Goal: Task Accomplishment & Management: Manage account settings

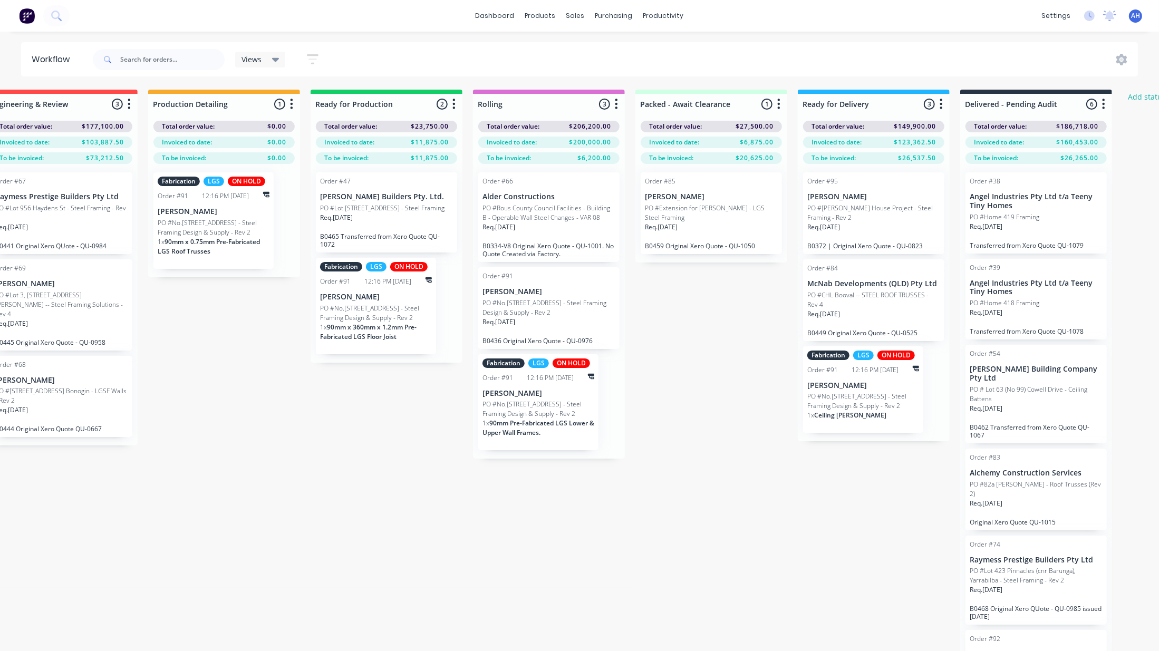
scroll to position [0, 527]
click at [565, 370] on div "Fabrication LGS ON HOLD Order #91 12:16 PM [DATE] [PERSON_NAME] PO #No.446 Mund…" at bounding box center [536, 402] width 120 height 96
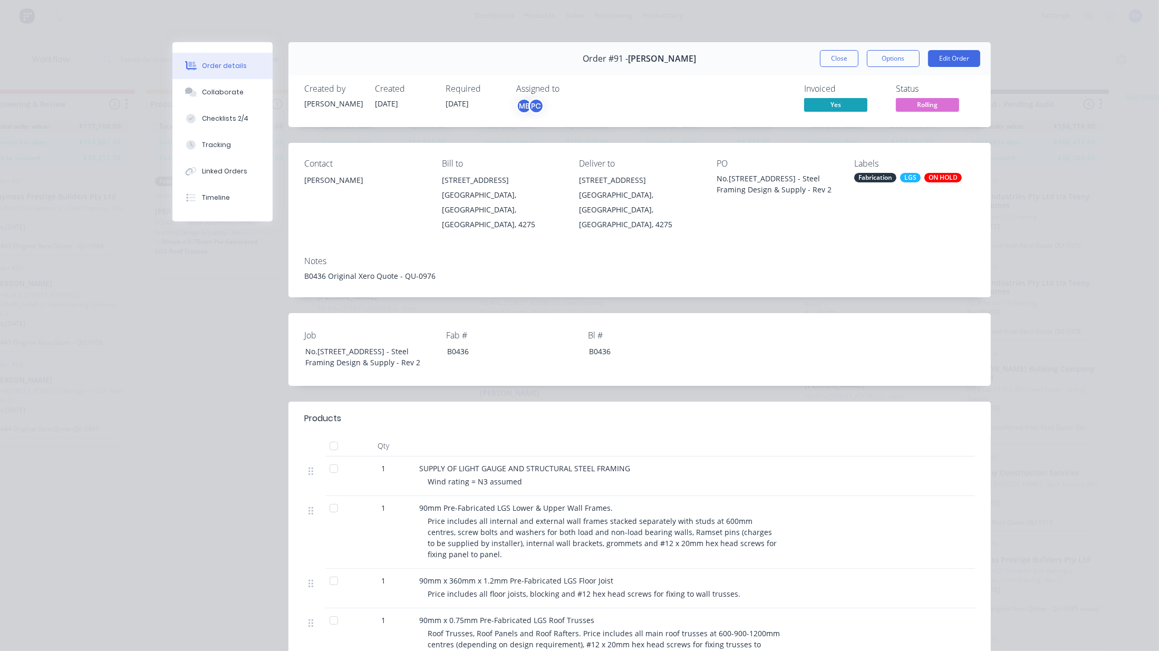
click at [944, 178] on div "ON HOLD" at bounding box center [942, 177] width 37 height 9
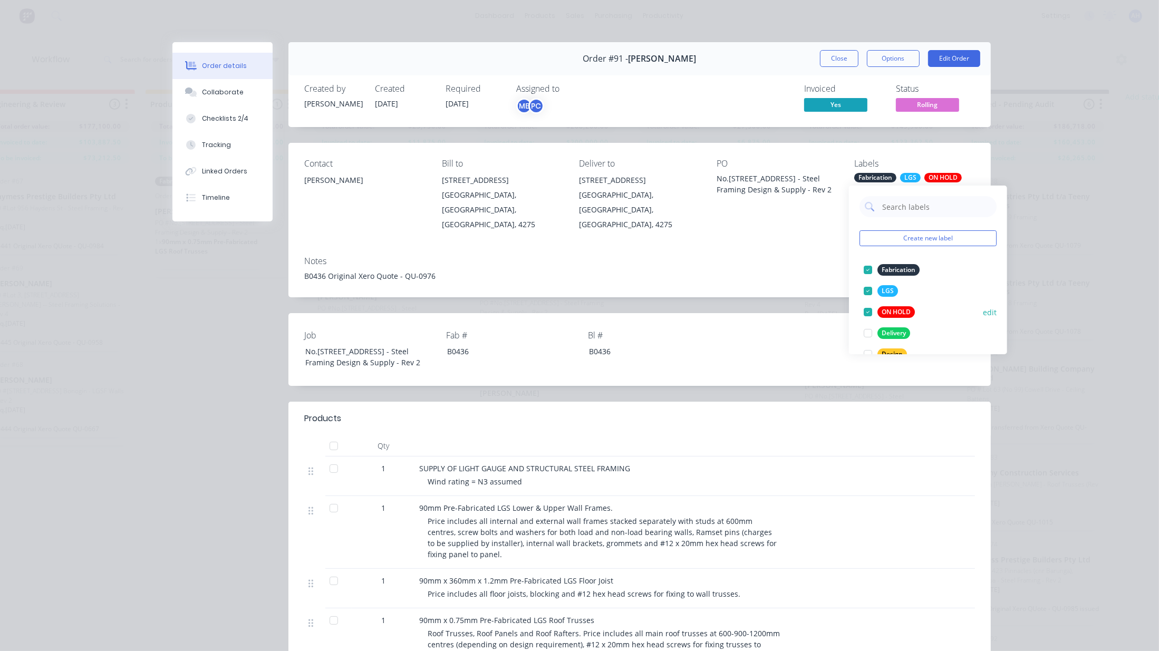
click at [866, 308] on div at bounding box center [867, 312] width 21 height 21
click at [1011, 132] on div "Order details Collaborate Checklists 2/4 Tracking Linked Orders Timeline Order …" at bounding box center [579, 325] width 1159 height 651
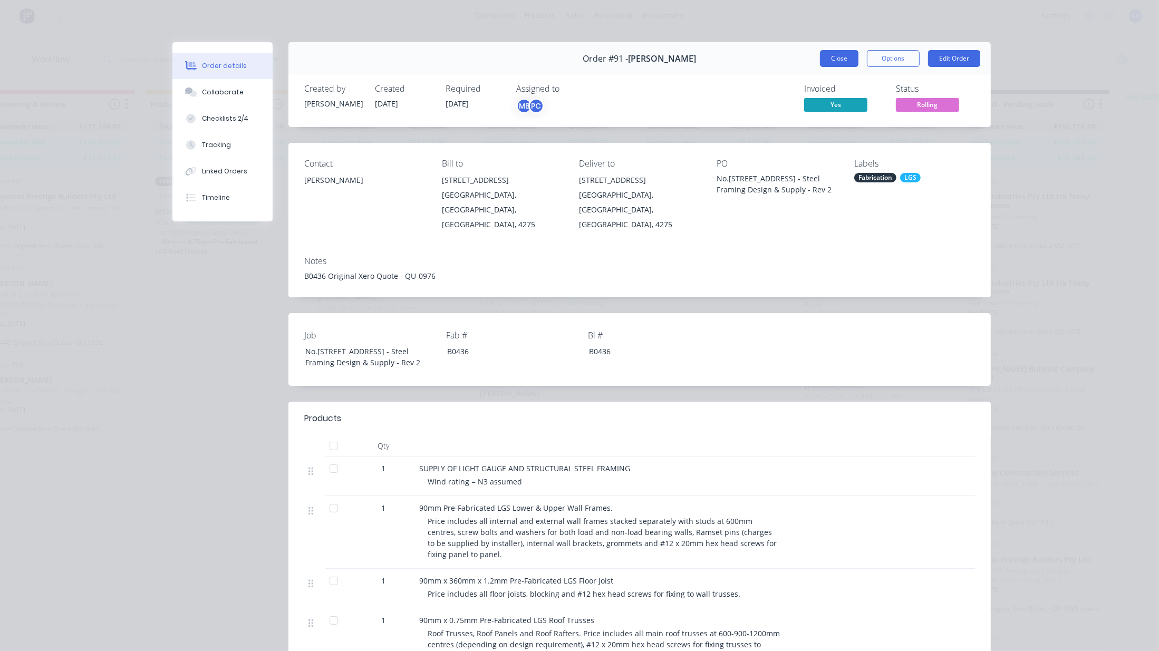
click at [832, 59] on button "Close" at bounding box center [839, 58] width 38 height 17
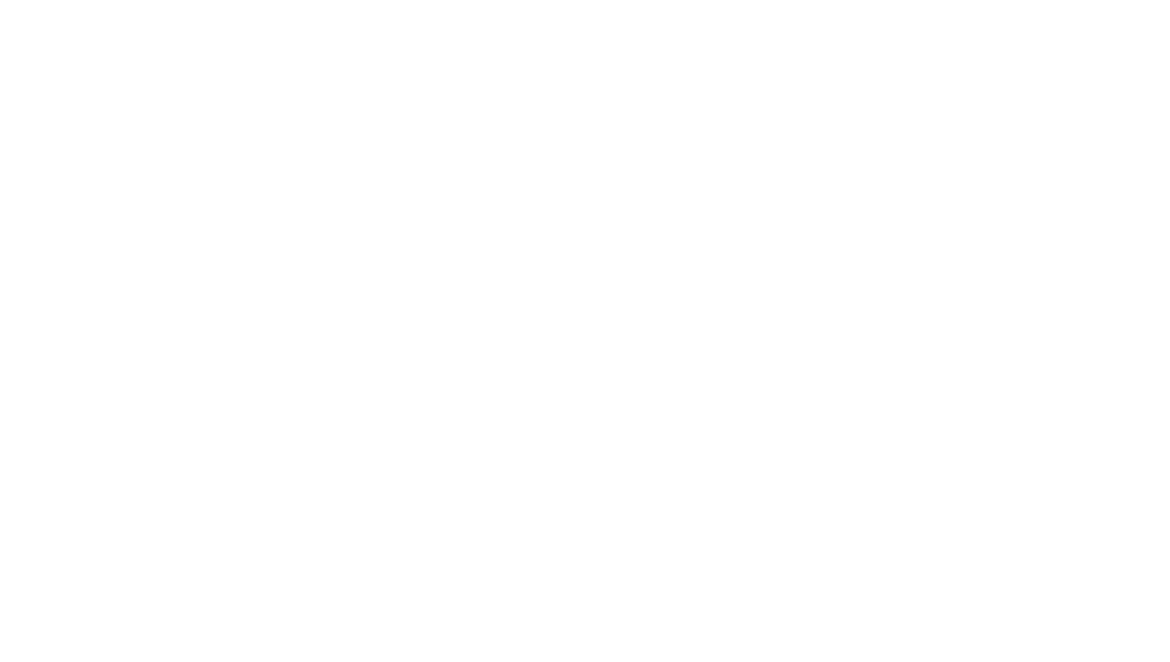
scroll to position [0, 0]
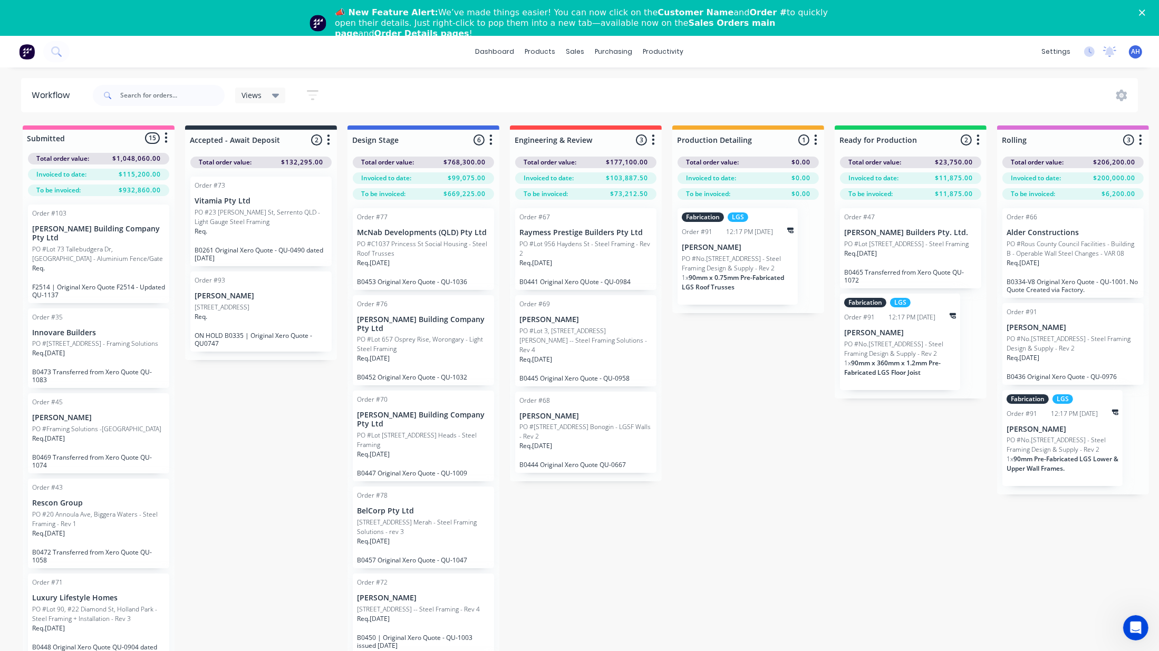
click at [490, 141] on icon "button" at bounding box center [490, 139] width 3 height 13
click at [441, 180] on button "Notifications" at bounding box center [444, 179] width 105 height 17
click at [422, 215] on button "Sort By" at bounding box center [444, 214] width 105 height 17
click at [548, 239] on date "Required date" at bounding box center [552, 237] width 105 height 17
click at [654, 137] on icon "button" at bounding box center [653, 139] width 3 height 13
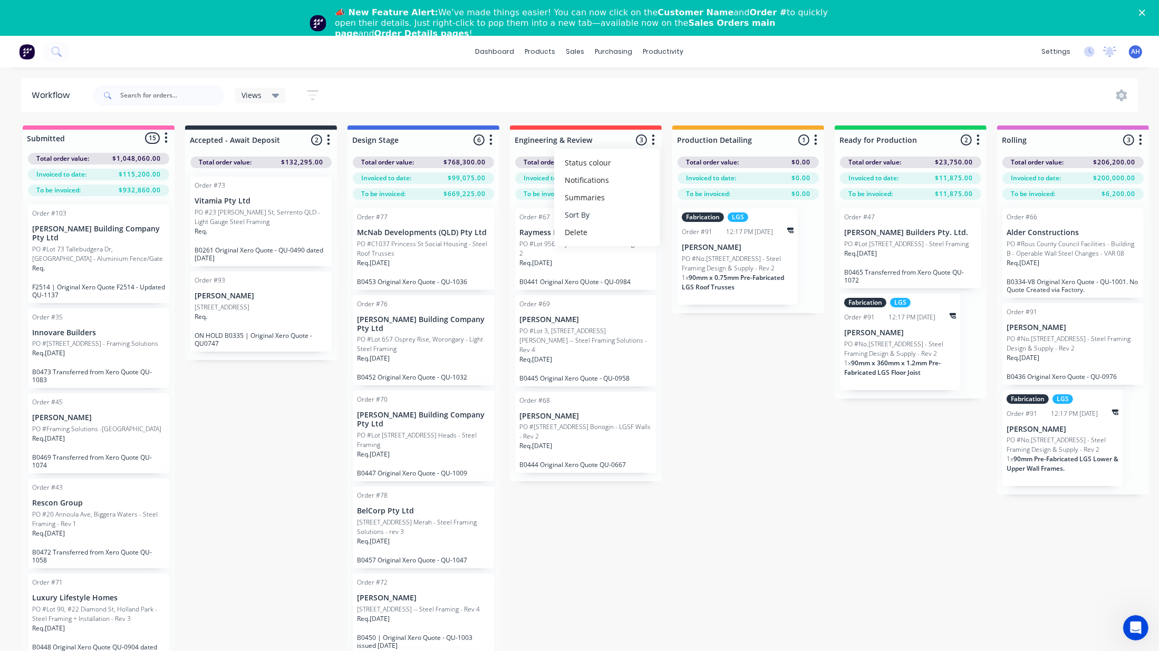
click at [623, 215] on button "Sort By" at bounding box center [606, 214] width 105 height 17
click at [698, 241] on date "Required date" at bounding box center [714, 237] width 105 height 17
click at [818, 139] on button "button" at bounding box center [815, 140] width 13 height 13
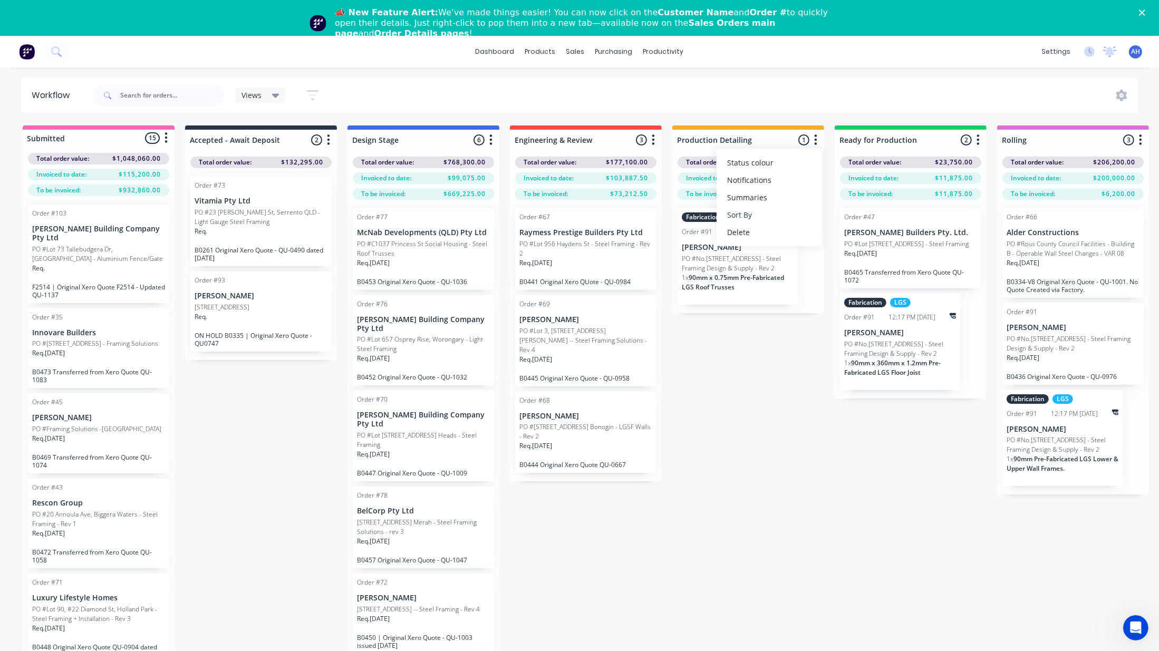
click at [785, 220] on button "Sort By" at bounding box center [769, 214] width 105 height 17
click at [845, 237] on date "Required date" at bounding box center [877, 237] width 105 height 17
click at [795, 390] on div "Submitted 15 Status colour #FF69B4 hex #FF69B4 Save Cancel Summaries Total orde…" at bounding box center [948, 425] width 1912 height 599
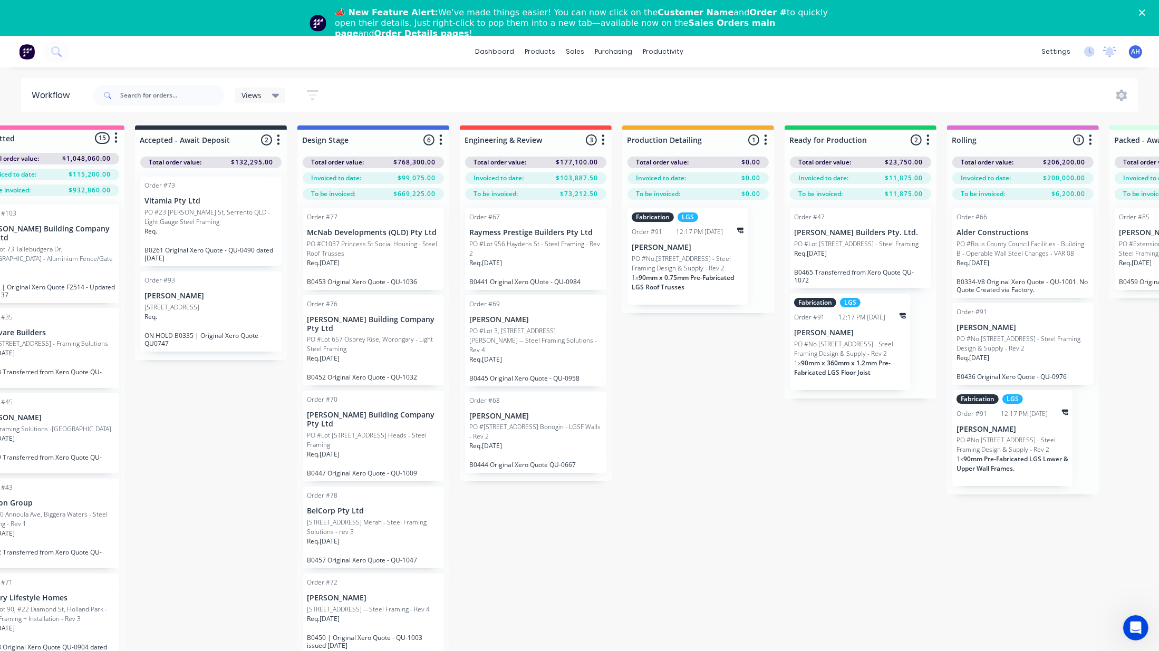
scroll to position [0, 53]
click at [924, 141] on icon "button" at bounding box center [925, 139] width 3 height 13
click at [871, 216] on button "Sort By" at bounding box center [878, 214] width 105 height 17
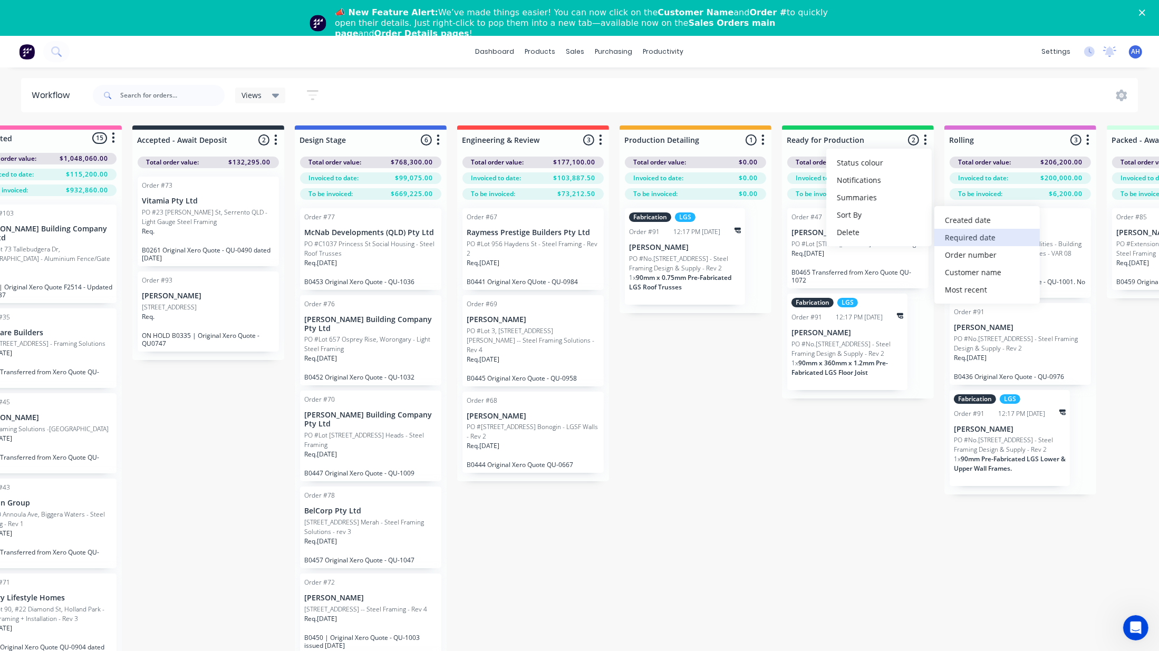
click at [985, 242] on date "Required date" at bounding box center [986, 237] width 105 height 17
click at [1087, 137] on icon "button" at bounding box center [1087, 139] width 3 height 13
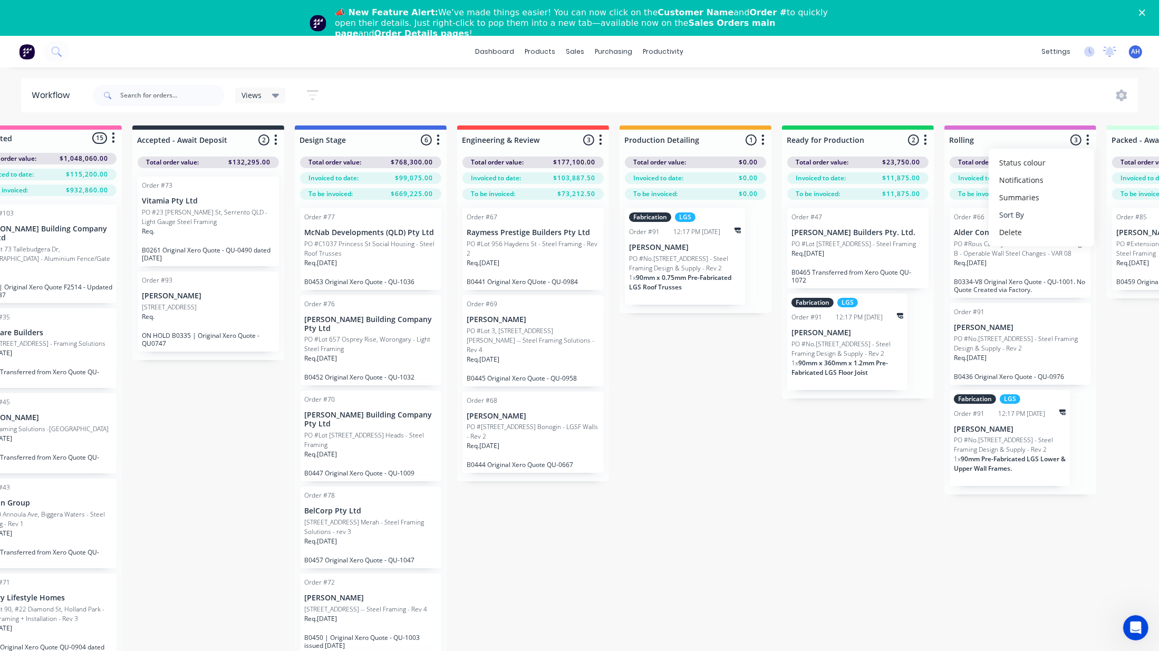
click at [1037, 219] on button "Sort By" at bounding box center [1041, 214] width 105 height 17
click at [951, 237] on date "Required date" at bounding box center [935, 237] width 105 height 17
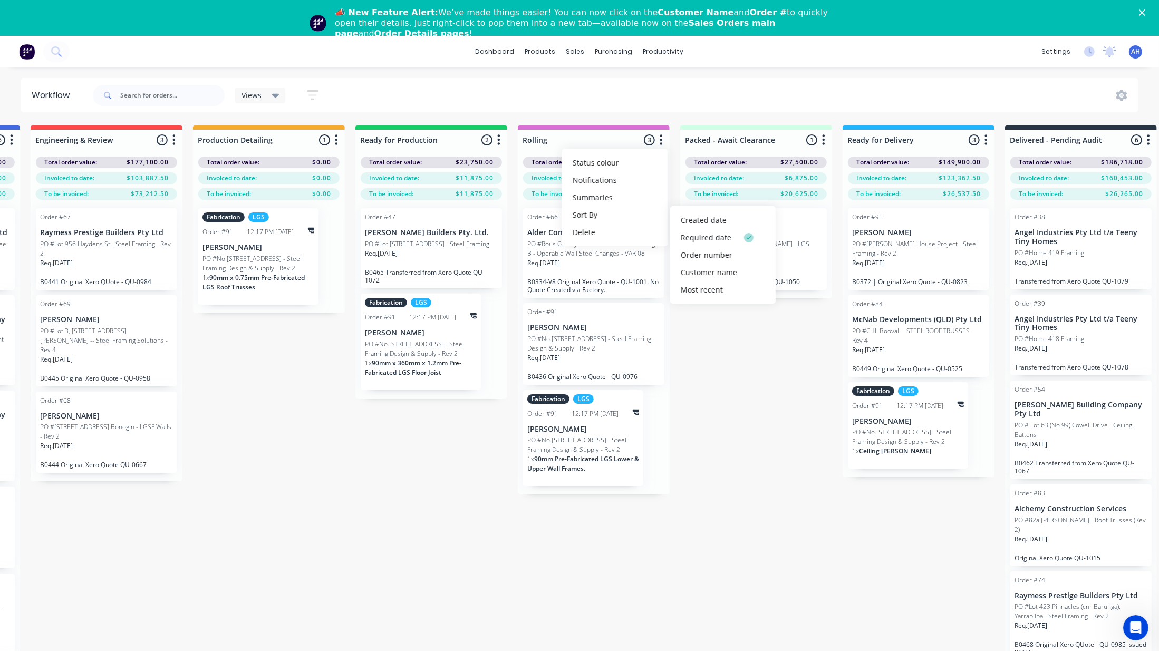
scroll to position [0, 528]
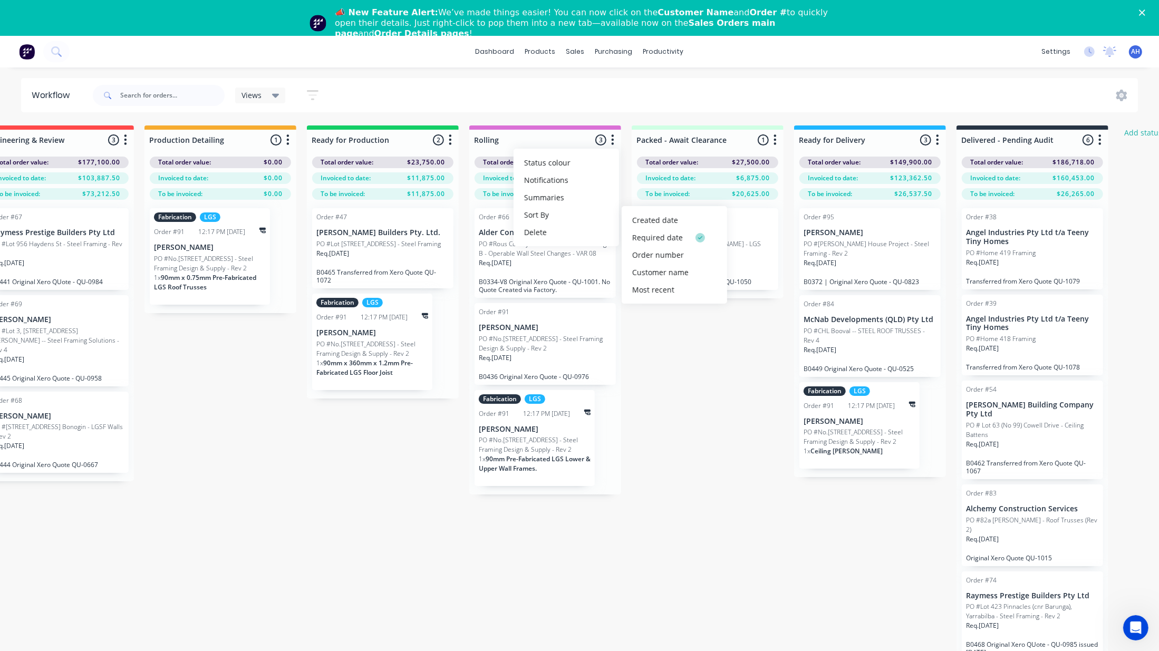
click at [937, 145] on icon "button" at bounding box center [938, 139] width 3 height 11
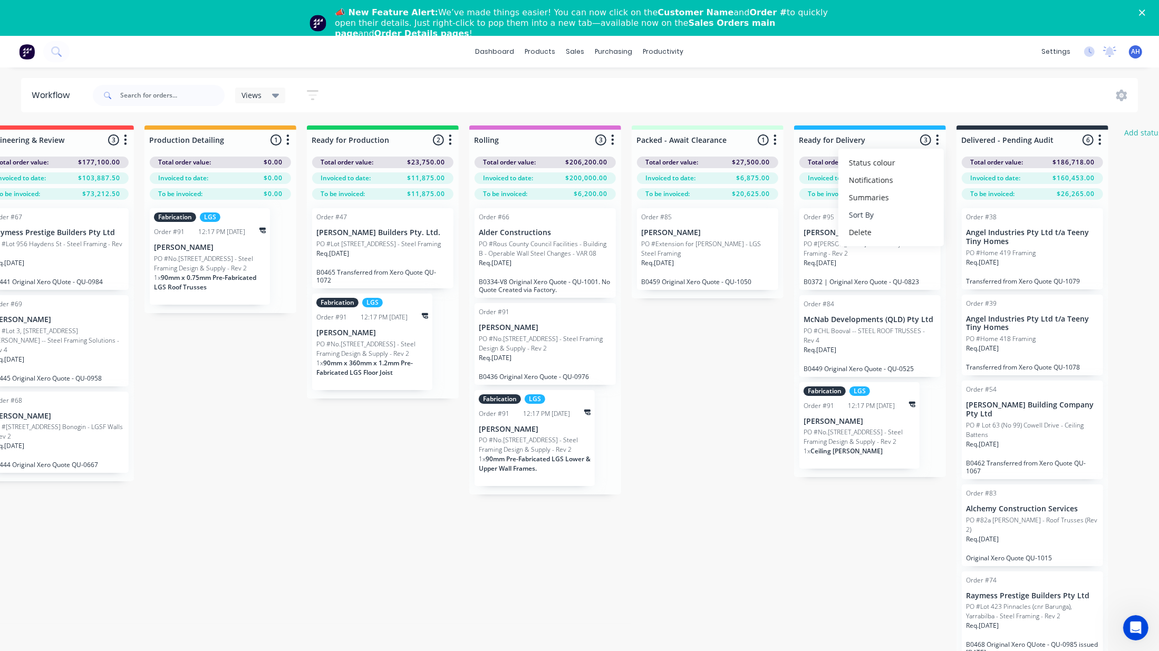
click at [889, 213] on button "Sort By" at bounding box center [890, 214] width 105 height 17
click at [993, 238] on date "Required date" at bounding box center [999, 237] width 105 height 17
click at [774, 141] on icon "button" at bounding box center [775, 139] width 3 height 13
click at [736, 213] on button "Sort By" at bounding box center [728, 214] width 105 height 17
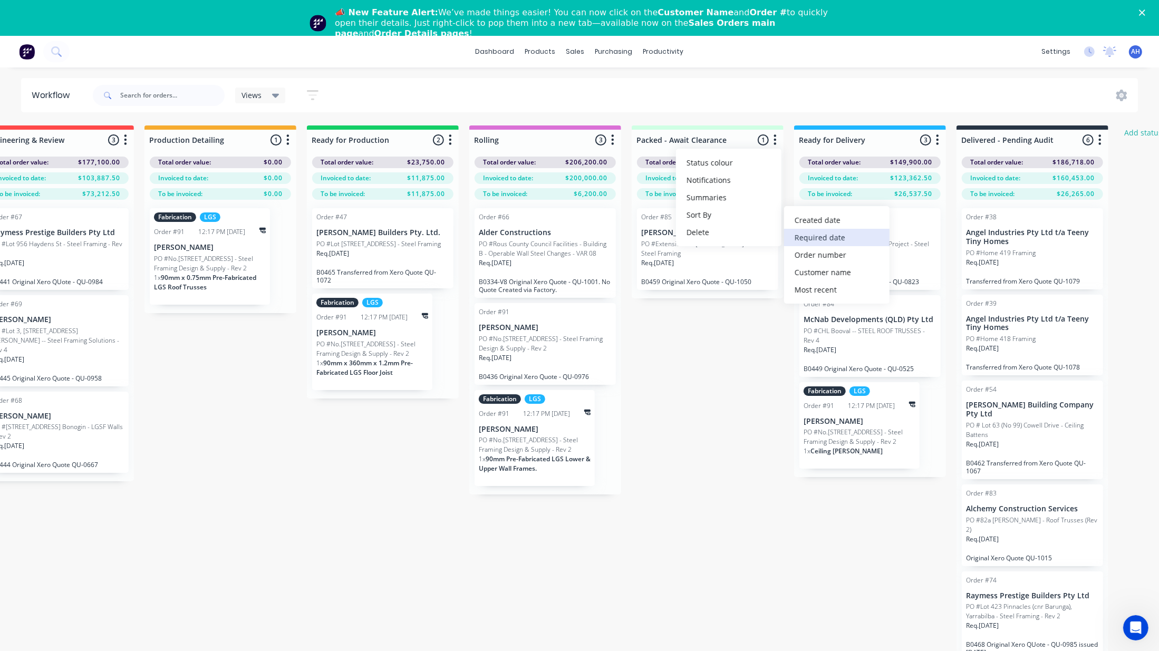
click at [810, 234] on date "Required date" at bounding box center [836, 237] width 105 height 17
click at [709, 355] on div "Submitted 15 Status colour #FF69B4 hex #FF69B4 Save Cancel Summaries Total orde…" at bounding box center [420, 425] width 1912 height 599
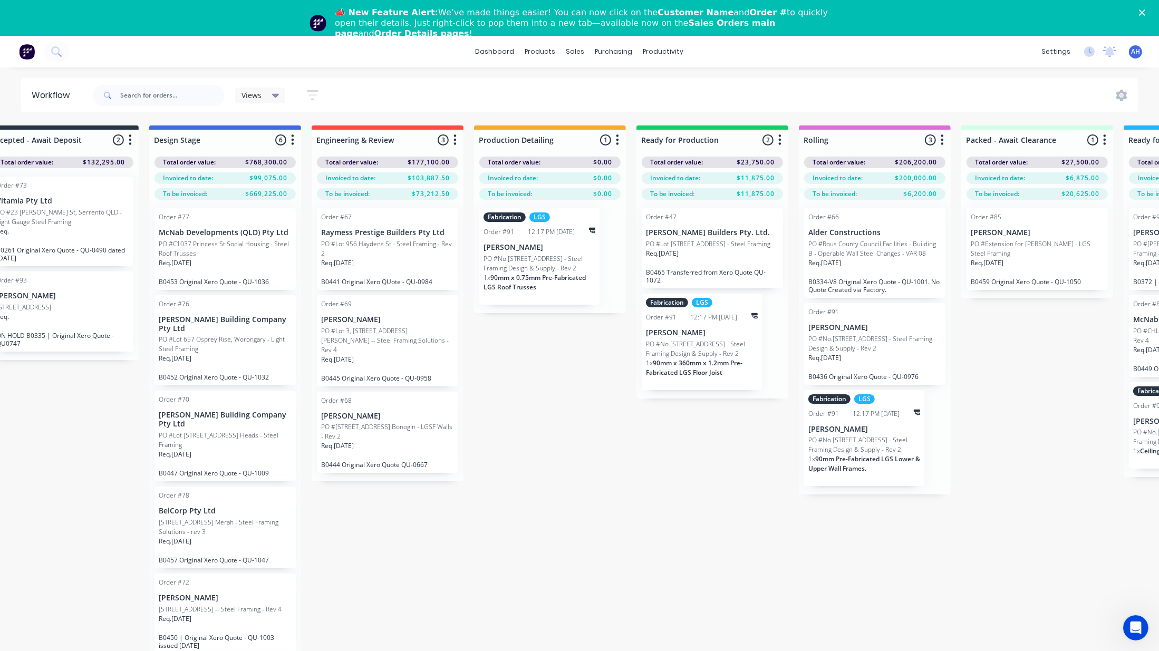
scroll to position [0, 0]
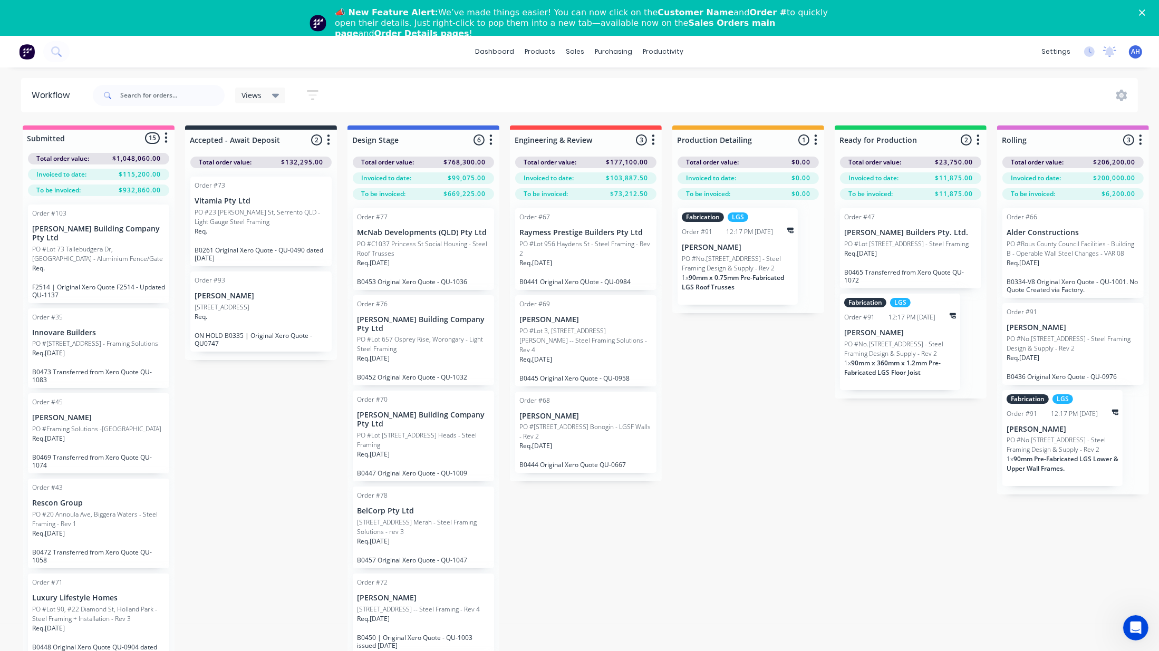
click at [105, 252] on p "PO #Lot 73 Tallebudgera Dr, [GEOGRAPHIC_DATA] - Aluminium Fence/Gate" at bounding box center [98, 254] width 133 height 19
